Goal: Task Accomplishment & Management: Manage account settings

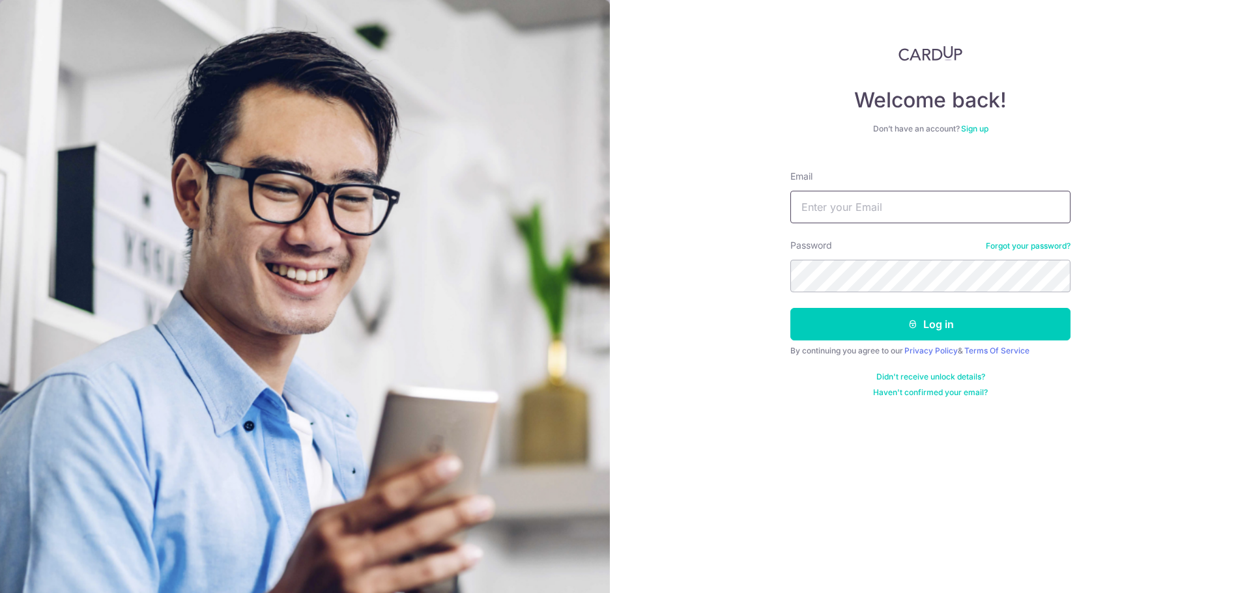
click at [862, 201] on input "Email" at bounding box center [930, 207] width 280 height 33
type input "[EMAIL_ADDRESS][DOMAIN_NAME]"
click at [790, 308] on button "Log in" at bounding box center [930, 324] width 280 height 33
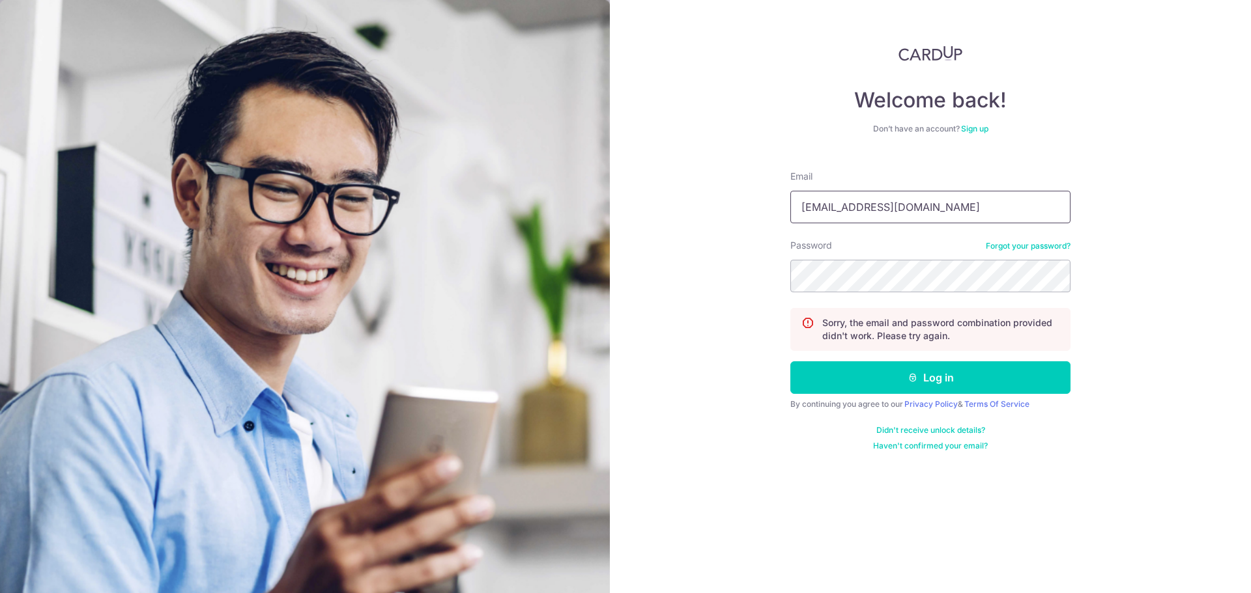
type input "[EMAIL_ADDRESS][DOMAIN_NAME]"
click at [790, 362] on button "Log in" at bounding box center [930, 378] width 280 height 33
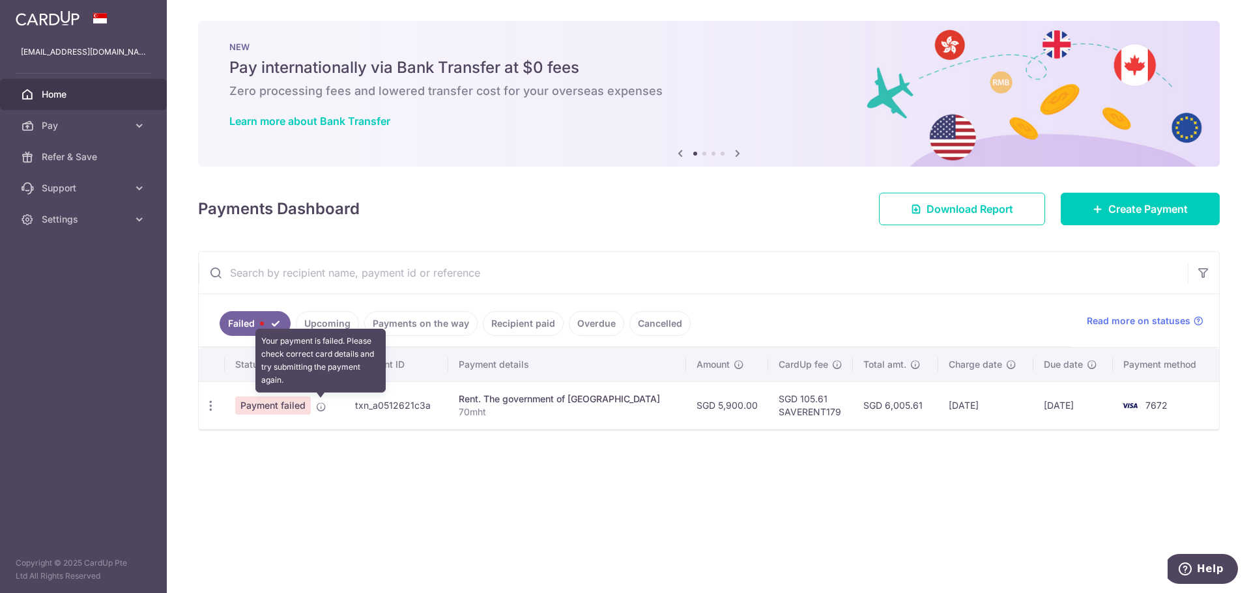
click at [321, 407] on icon at bounding box center [321, 407] width 10 height 10
click at [287, 408] on span "Payment failed" at bounding box center [273, 406] width 76 height 18
click at [213, 407] on icon "button" at bounding box center [211, 406] width 14 height 14
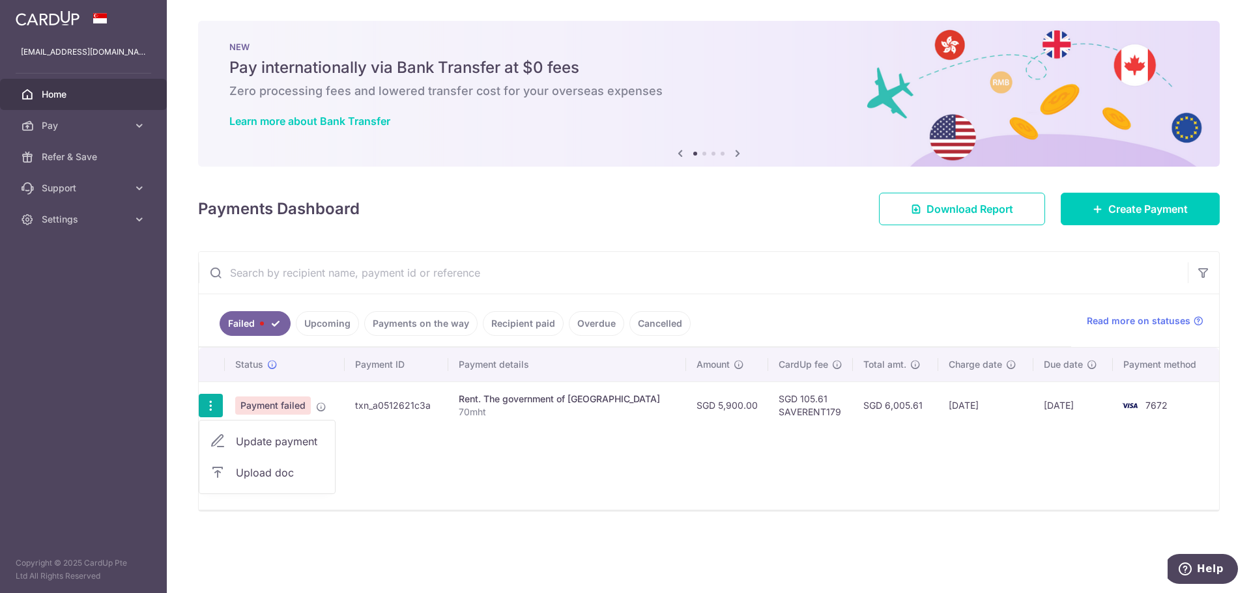
click at [282, 452] on link "Update payment" at bounding box center [267, 441] width 136 height 31
radio input "true"
type input "5,900.00"
type input "70mht"
type input "SAVERENT179"
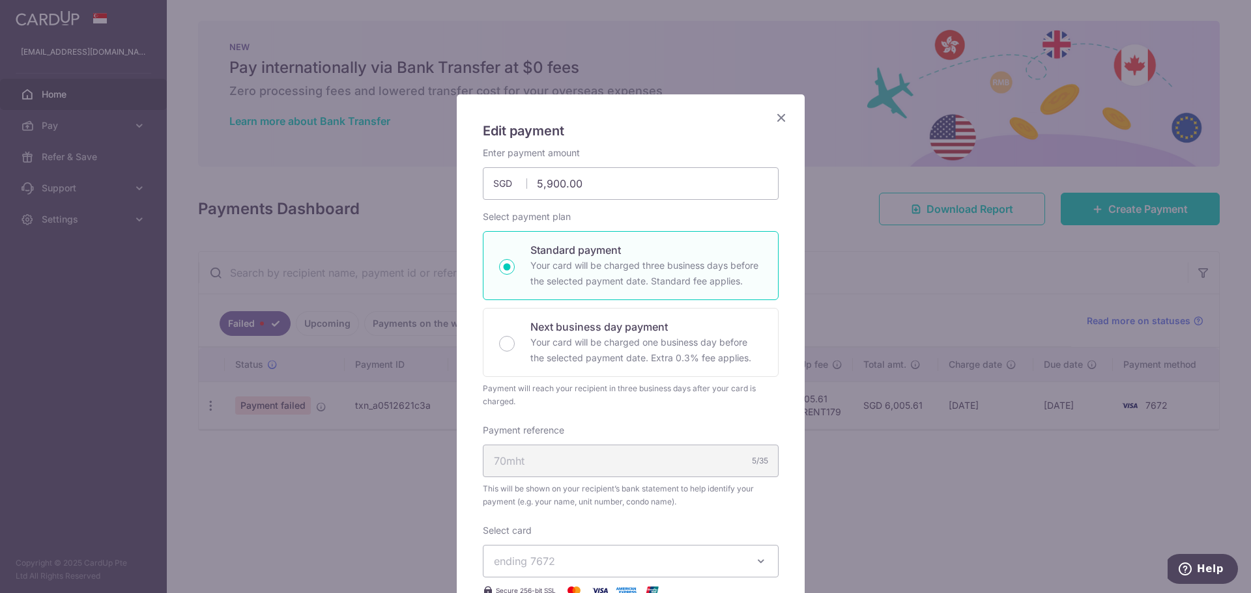
scroll to position [65, 0]
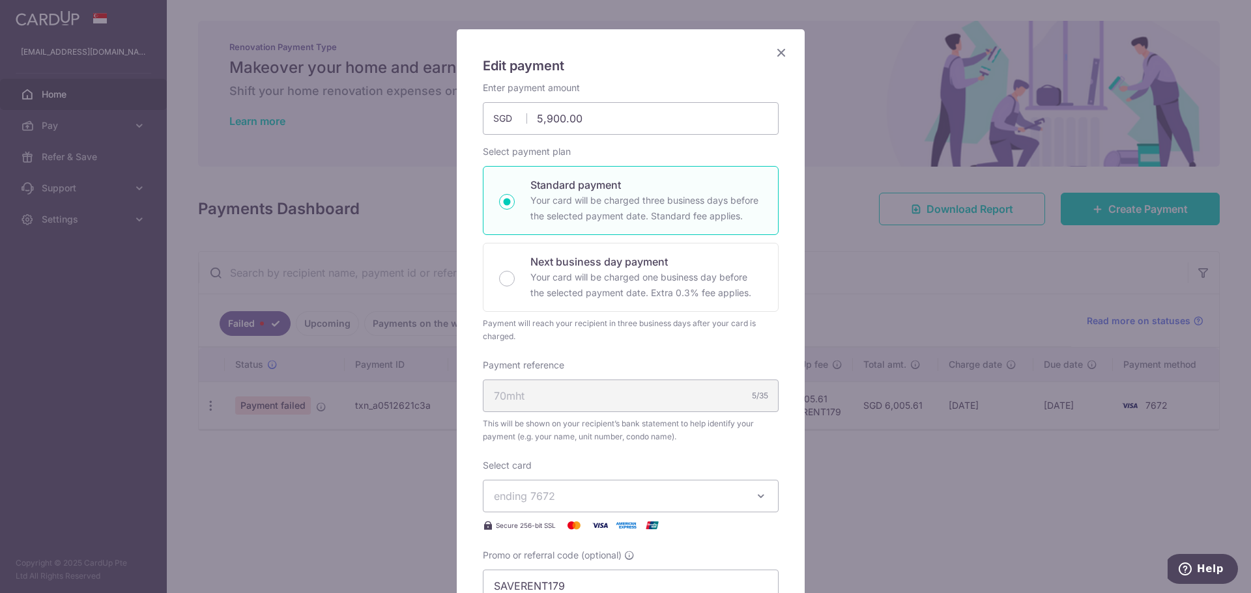
click at [777, 48] on icon "Close" at bounding box center [781, 52] width 16 height 16
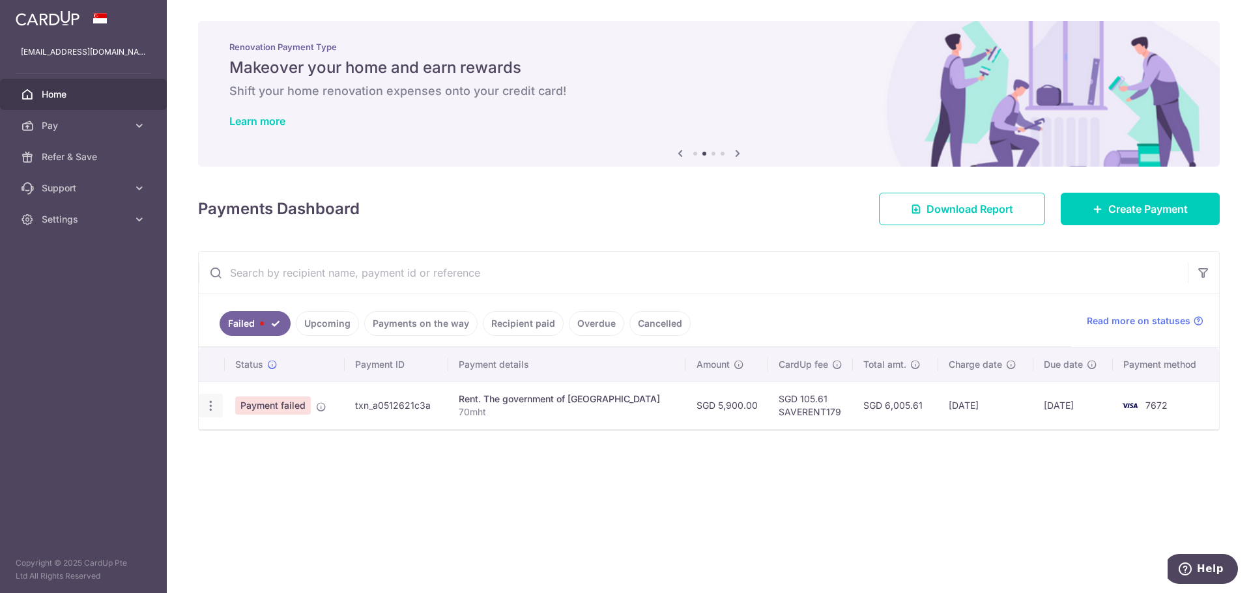
click at [216, 408] on icon "button" at bounding box center [211, 406] width 14 height 14
click at [292, 440] on span "Update payment" at bounding box center [280, 442] width 89 height 16
radio input "true"
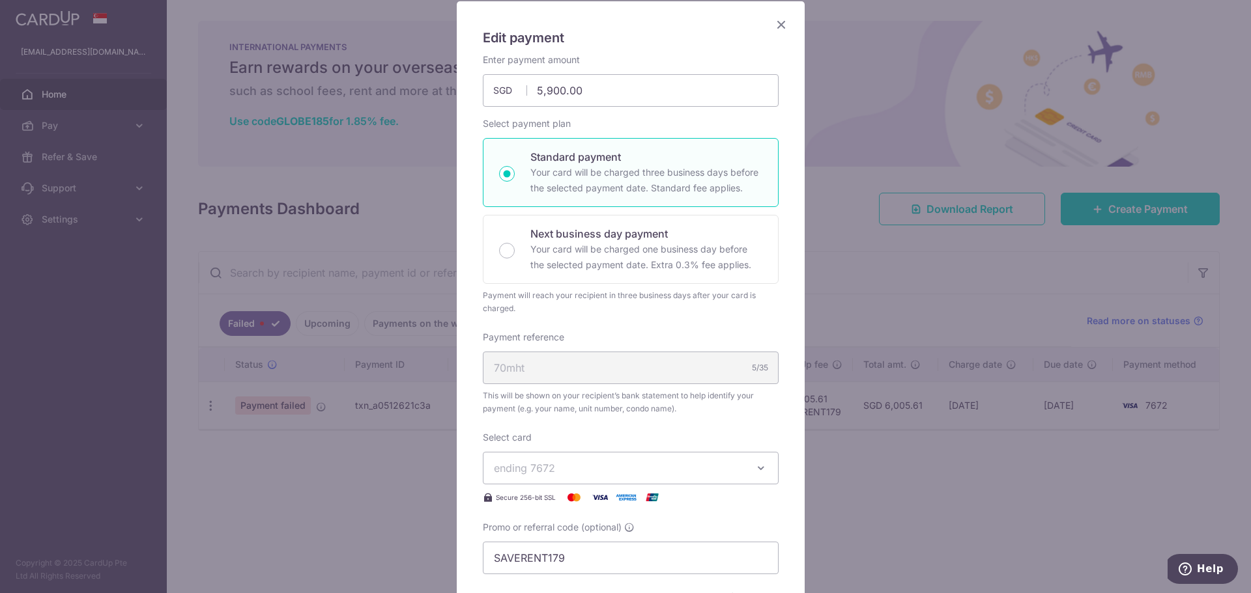
scroll to position [0, 0]
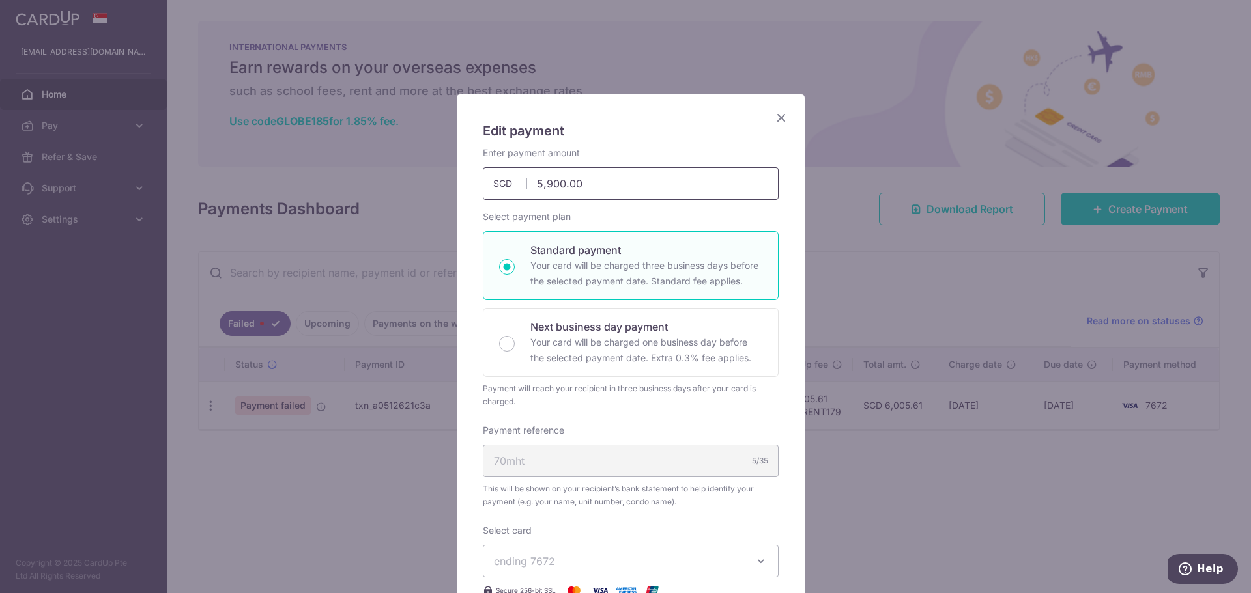
click at [572, 182] on input "5,900.00" at bounding box center [631, 183] width 296 height 33
click at [590, 181] on input "5,900.00" at bounding box center [631, 183] width 296 height 33
click at [392, 446] on div "Edit payment By clicking apply, you will make changes to all payments to The go…" at bounding box center [625, 296] width 1251 height 593
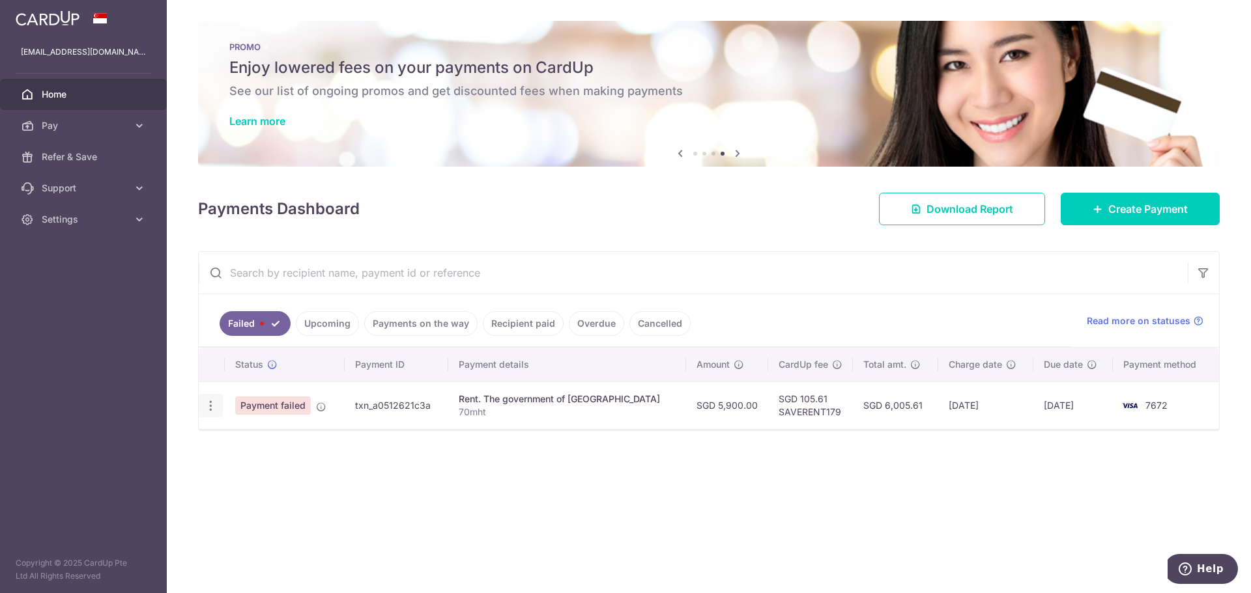
click at [208, 407] on icon "button" at bounding box center [211, 406] width 14 height 14
click at [246, 436] on span "Update payment" at bounding box center [280, 442] width 89 height 16
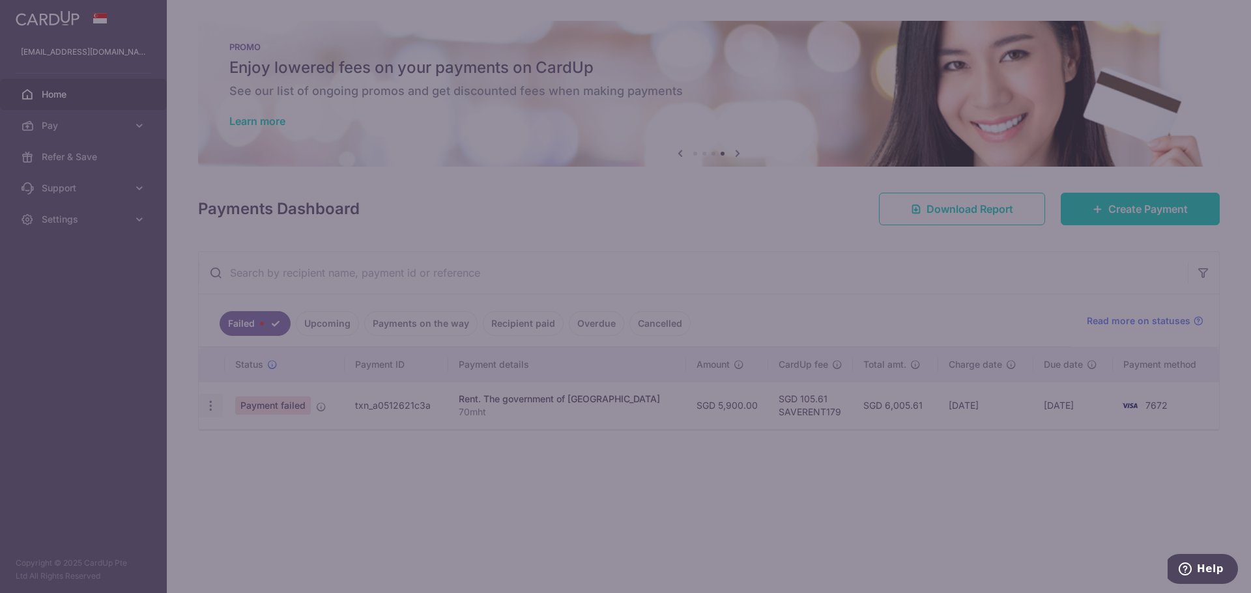
type input "5,900.00"
radio input "true"
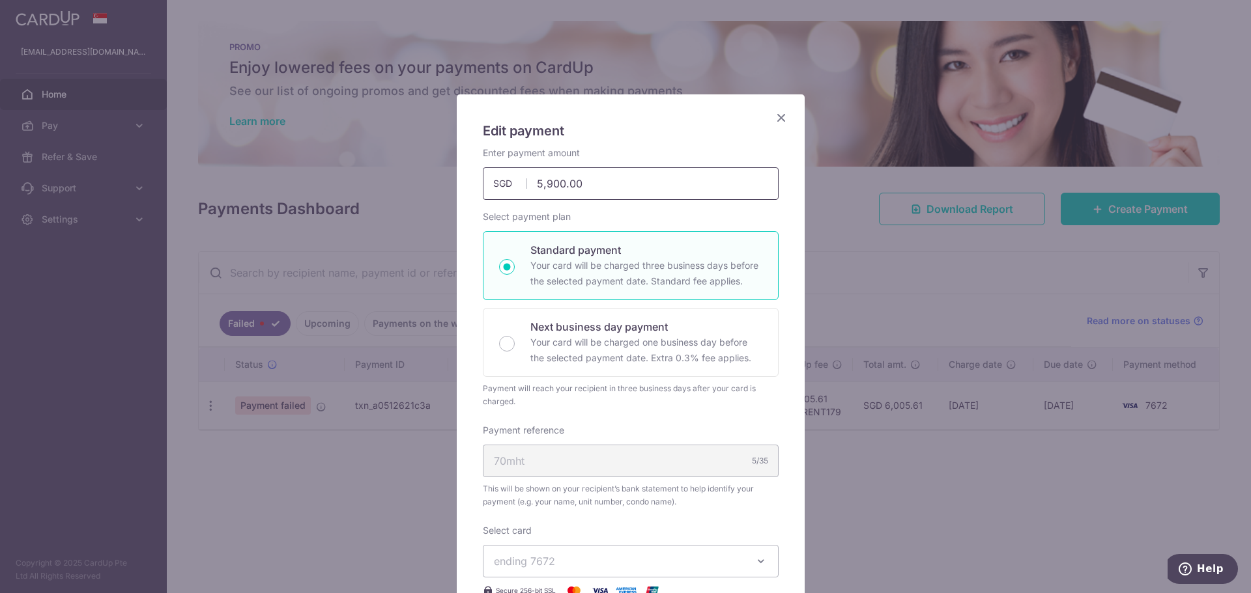
click at [620, 187] on input "5,900.00" at bounding box center [631, 183] width 296 height 33
type input "5,900.00"
click at [317, 468] on div "Edit payment By clicking apply, you will make changes to all payments to The go…" at bounding box center [625, 296] width 1251 height 593
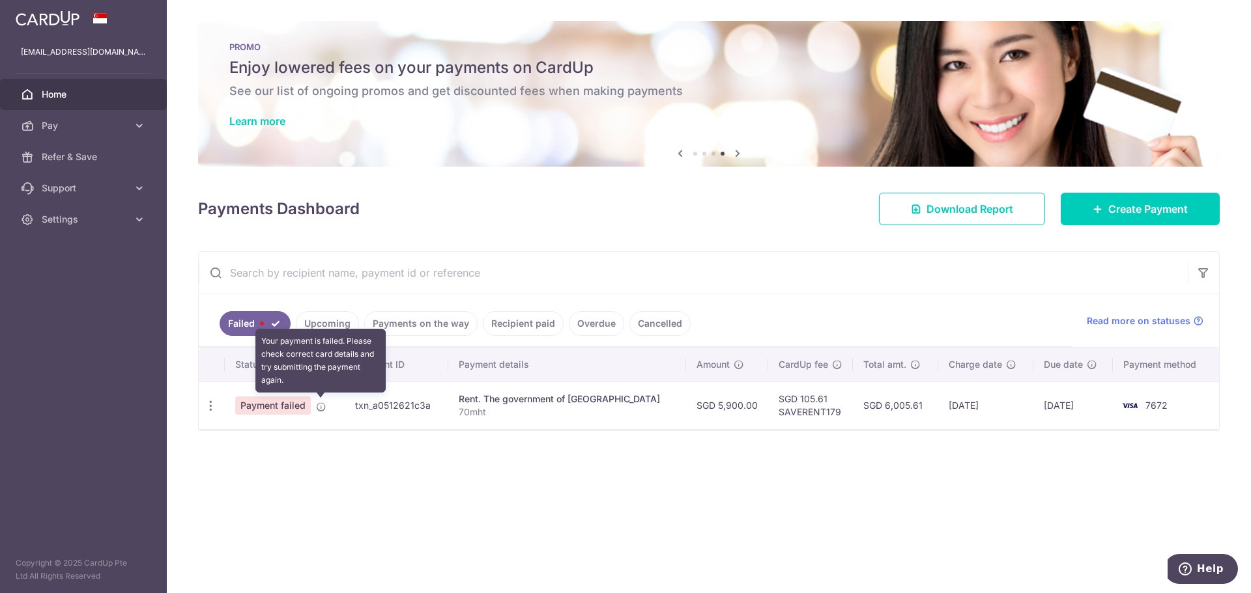
click at [319, 405] on icon at bounding box center [321, 407] width 10 height 10
click at [294, 399] on span "Payment failed" at bounding box center [273, 406] width 76 height 18
click at [287, 402] on span "Payment failed" at bounding box center [273, 406] width 76 height 18
click at [286, 403] on span "Payment failed" at bounding box center [273, 406] width 76 height 18
click at [367, 495] on div "× Pause Schedule Pause all future payments in this series Pause just this one p…" at bounding box center [709, 296] width 1084 height 593
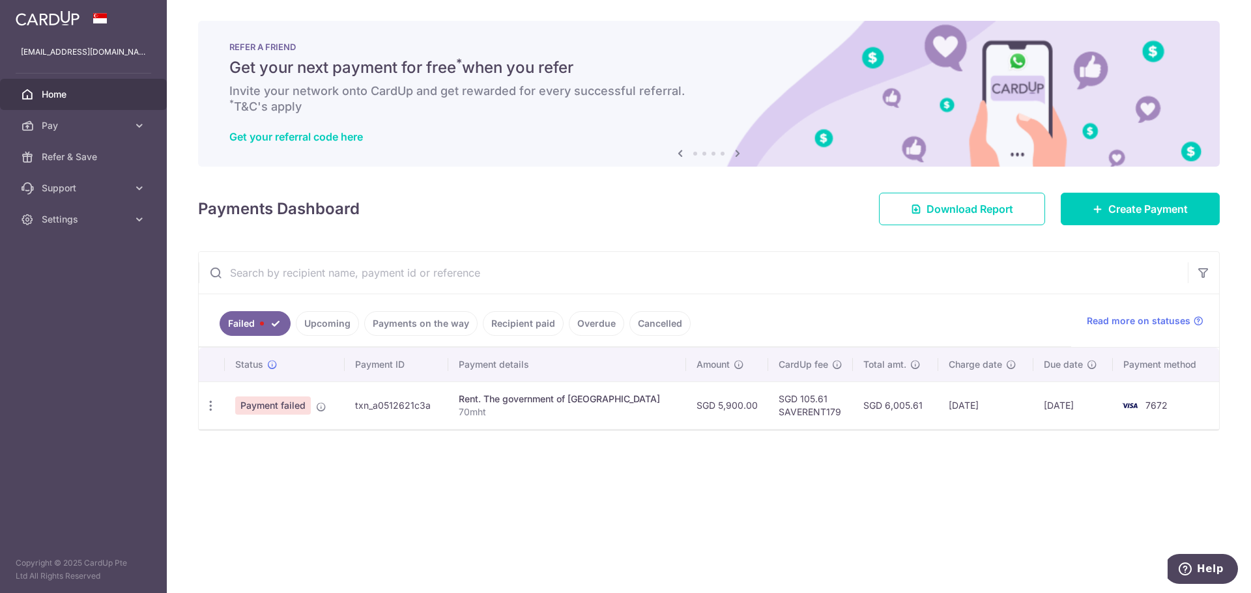
drag, startPoint x: 319, startPoint y: 404, endPoint x: 303, endPoint y: 417, distance: 20.4
click at [303, 417] on td "Payment failed Your payment is failed. Please check correct card details and tr…" at bounding box center [285, 406] width 120 height 48
click at [270, 405] on span "Payment failed" at bounding box center [273, 406] width 76 height 18
click at [271, 405] on span "Payment failed" at bounding box center [273, 406] width 76 height 18
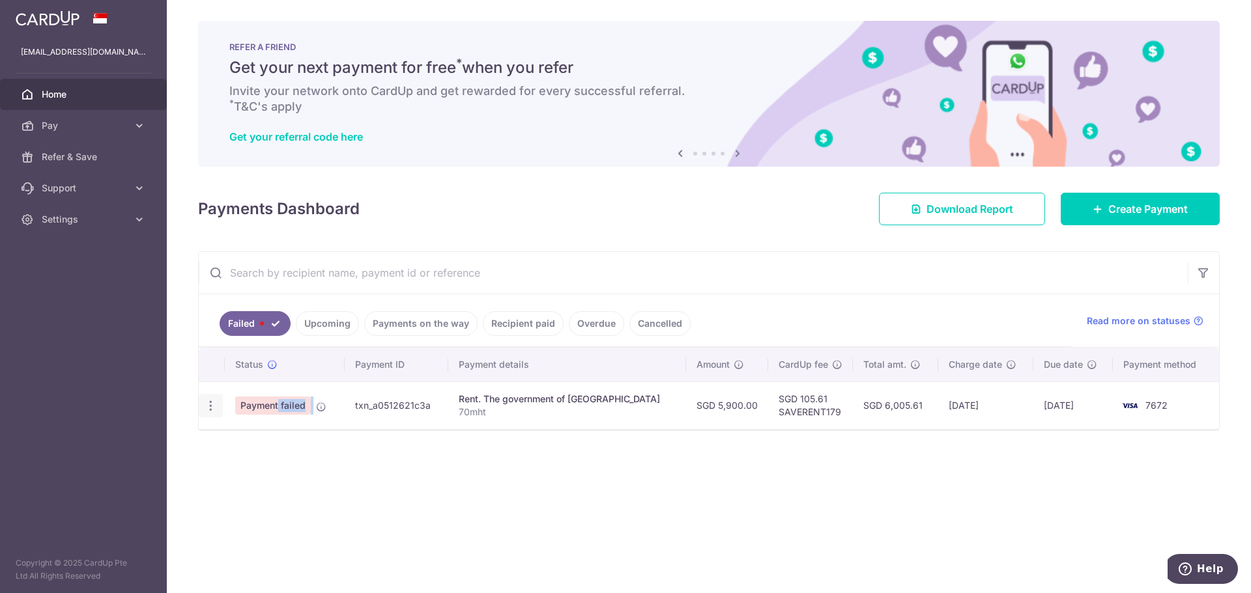
click at [205, 404] on icon "button" at bounding box center [211, 406] width 14 height 14
click at [676, 492] on div "Status Payment ID Payment details Amount CardUp fee Total amt. Charge date Due …" at bounding box center [709, 429] width 1020 height 162
click at [1153, 318] on span "Read more on statuses" at bounding box center [1139, 321] width 104 height 13
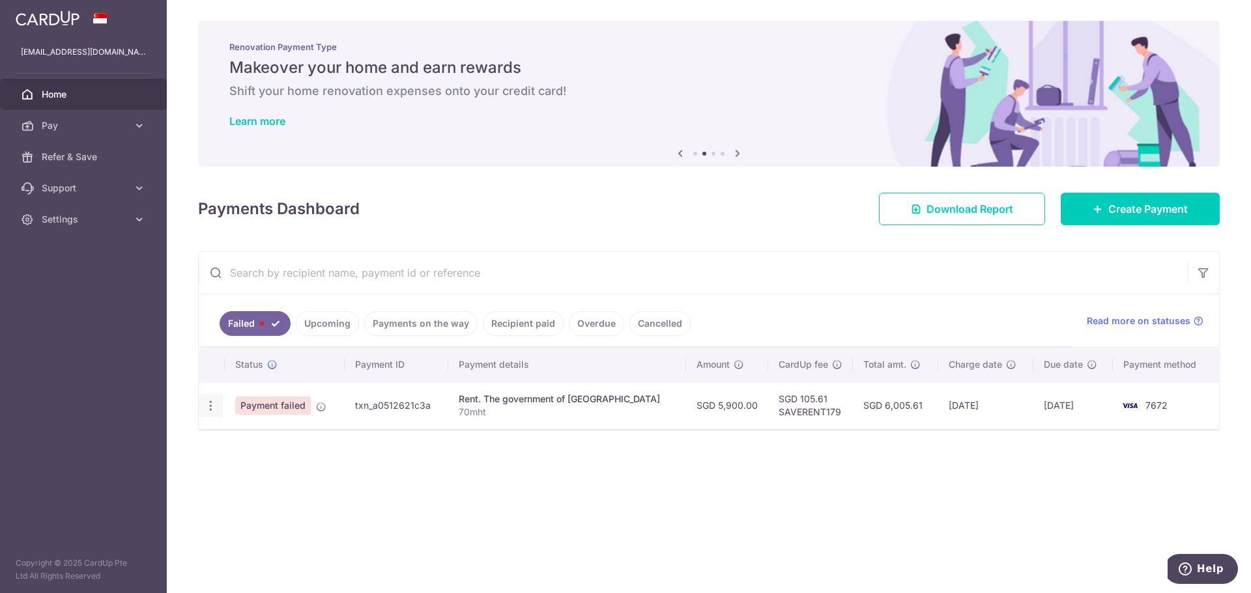
click at [209, 408] on icon "button" at bounding box center [211, 406] width 14 height 14
click at [631, 503] on div "Status Payment ID Payment details Amount CardUp fee Total amt. Charge date Due …" at bounding box center [709, 429] width 1020 height 162
